Goal: Information Seeking & Learning: Learn about a topic

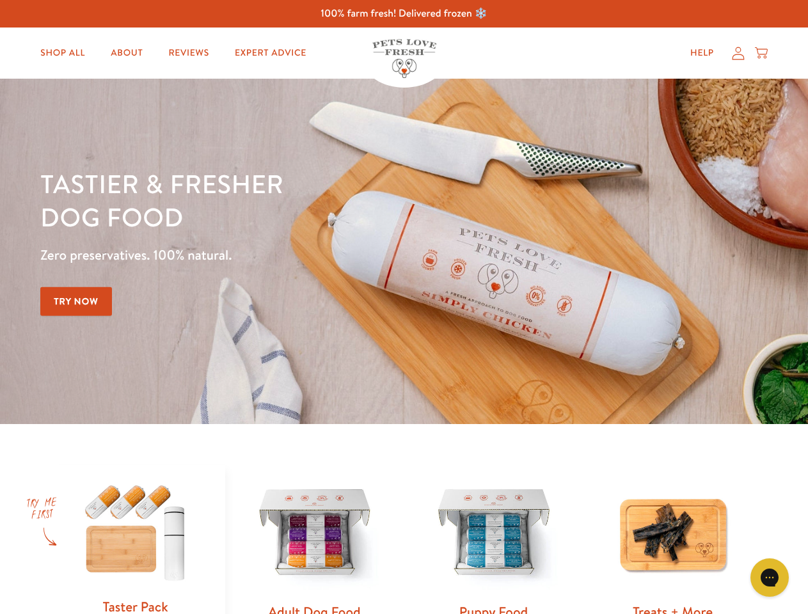
click at [404, 307] on div "Tastier & fresher dog food Zero preservatives. 100% natural. Try Now" at bounding box center [282, 251] width 485 height 169
click at [769, 578] on icon "Gorgias live chat" at bounding box center [769, 577] width 12 height 12
